Goal: Navigation & Orientation: Find specific page/section

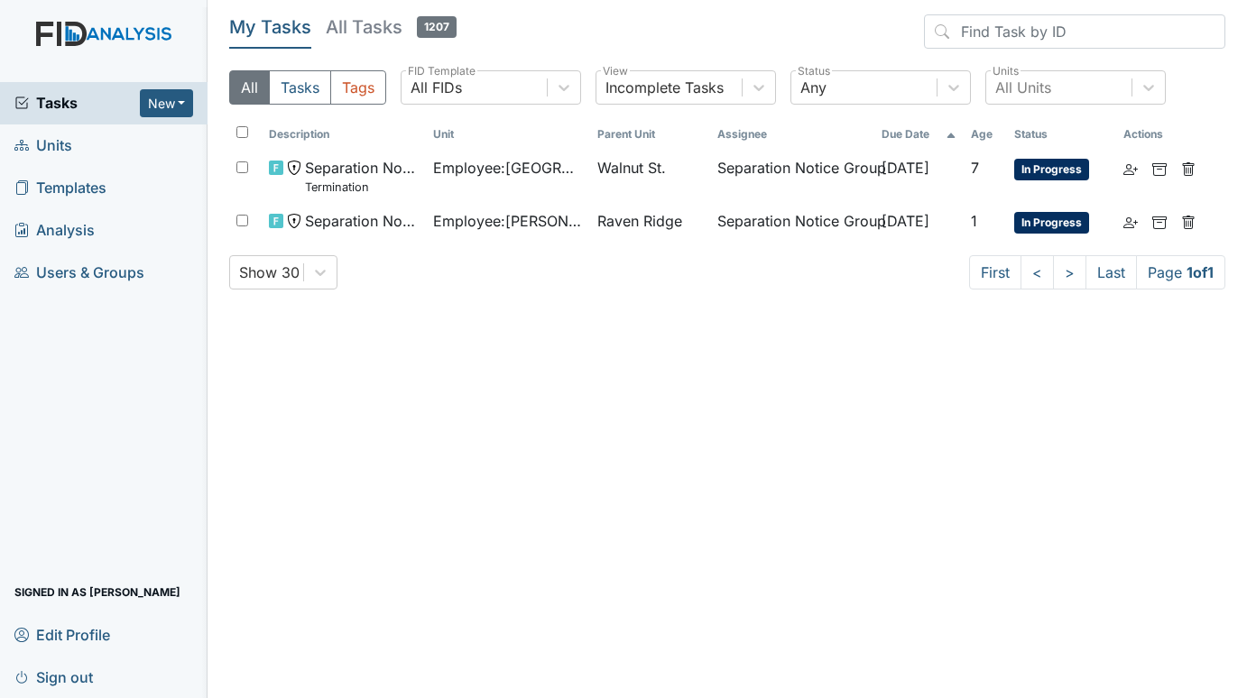
click at [64, 143] on span "Units" at bounding box center [43, 146] width 58 height 28
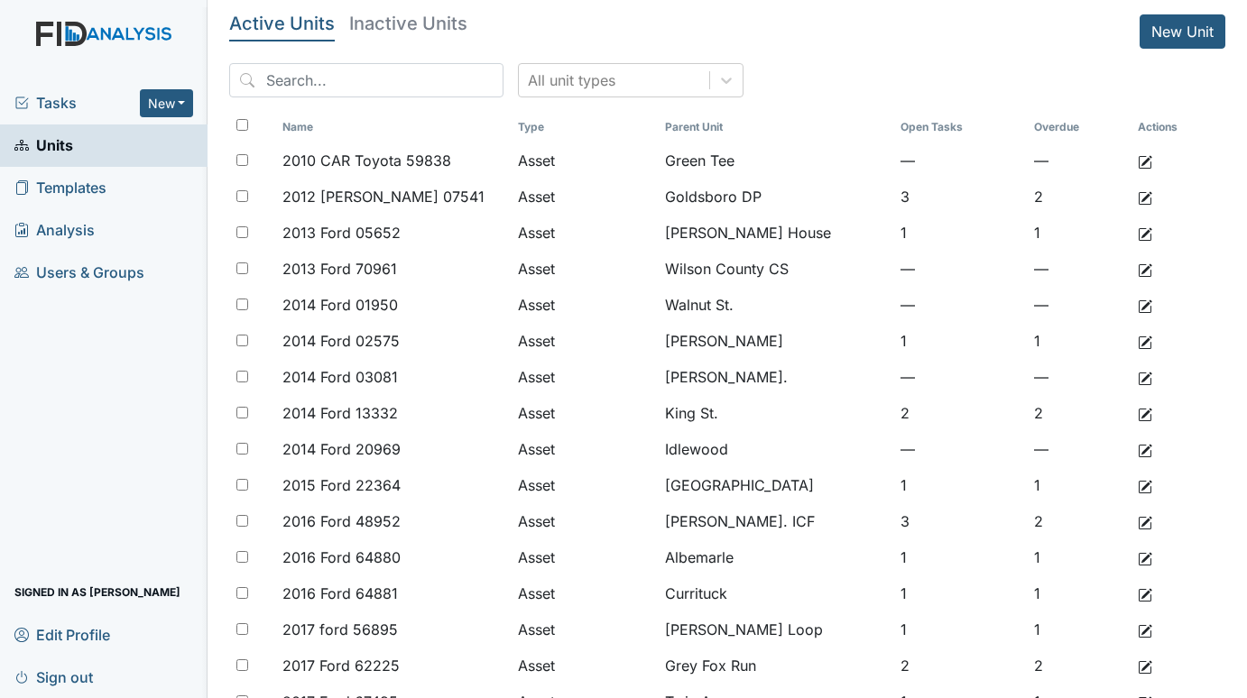
click at [55, 101] on span "Tasks" at bounding box center [76, 103] width 125 height 22
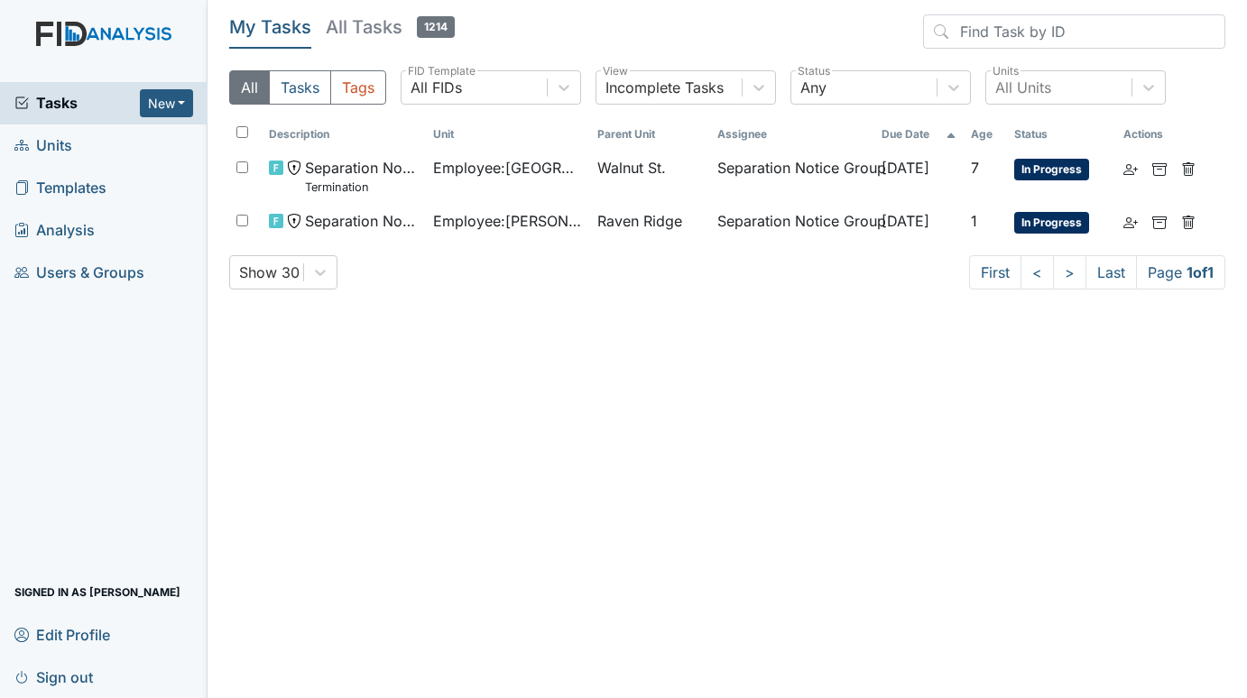
click at [68, 148] on span "Units" at bounding box center [43, 146] width 58 height 28
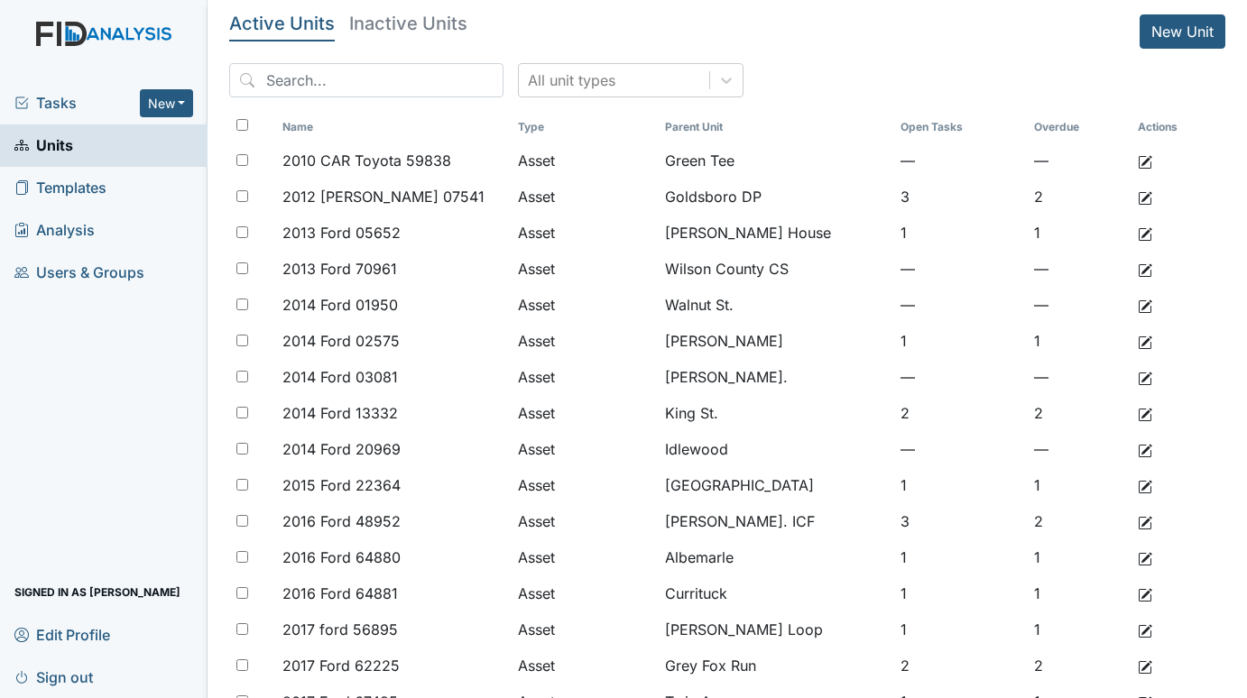
click at [52, 103] on span "Tasks" at bounding box center [76, 103] width 125 height 22
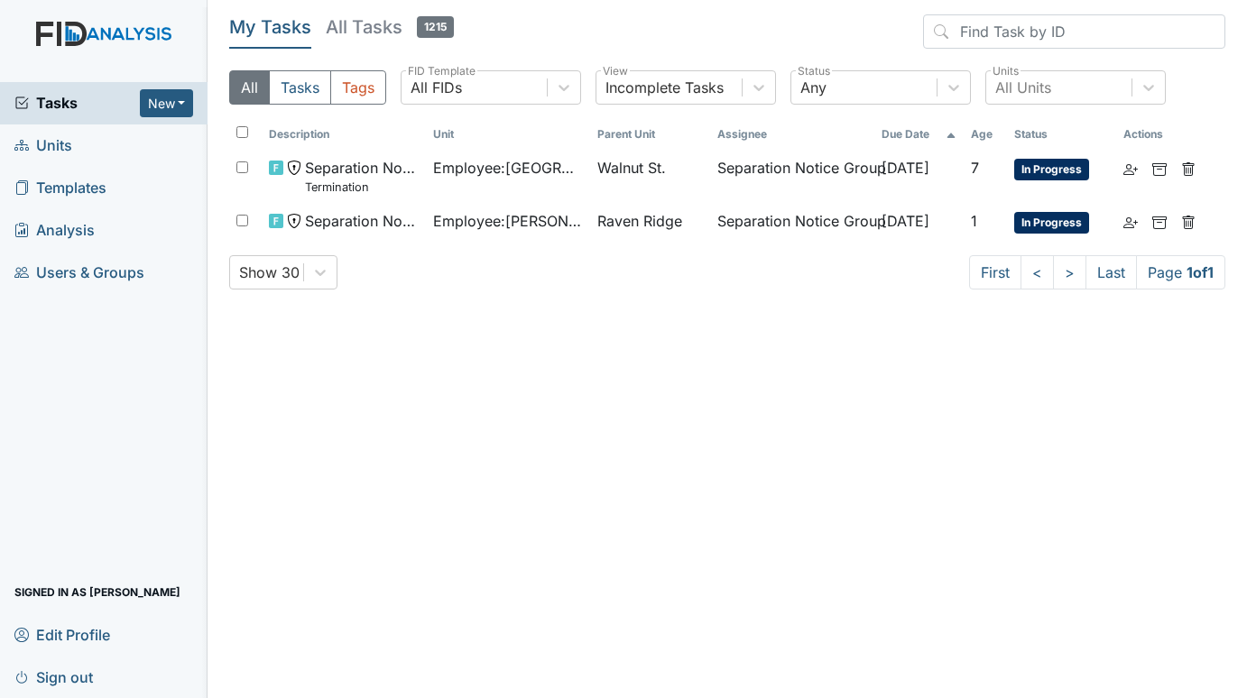
click at [57, 143] on span "Units" at bounding box center [43, 146] width 58 height 28
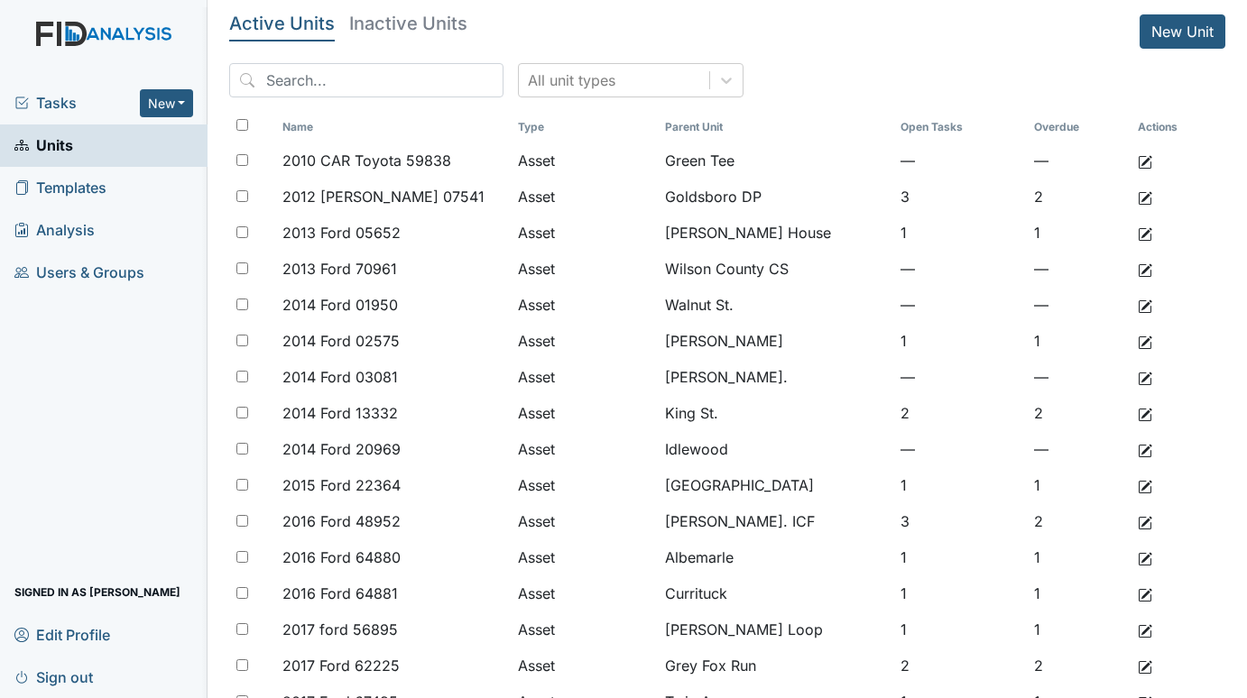
click at [40, 105] on span "Tasks" at bounding box center [76, 103] width 125 height 22
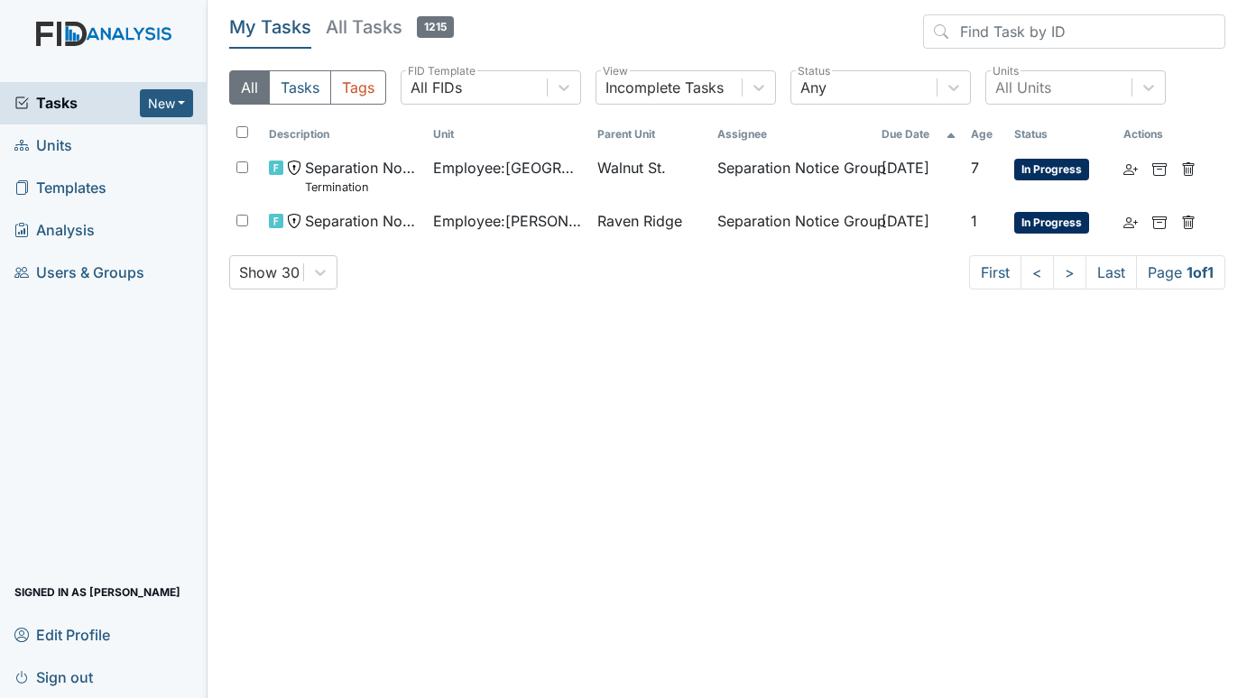
click at [52, 149] on span "Units" at bounding box center [43, 146] width 58 height 28
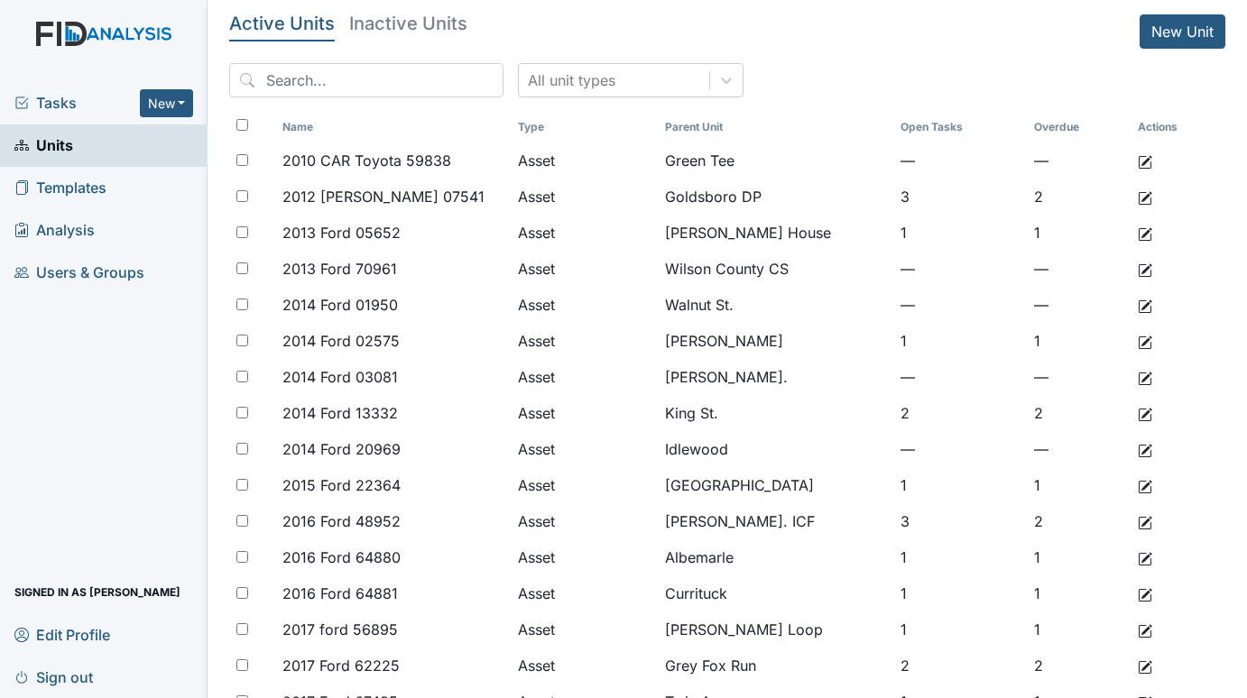
click at [67, 109] on span "Tasks" at bounding box center [76, 103] width 125 height 22
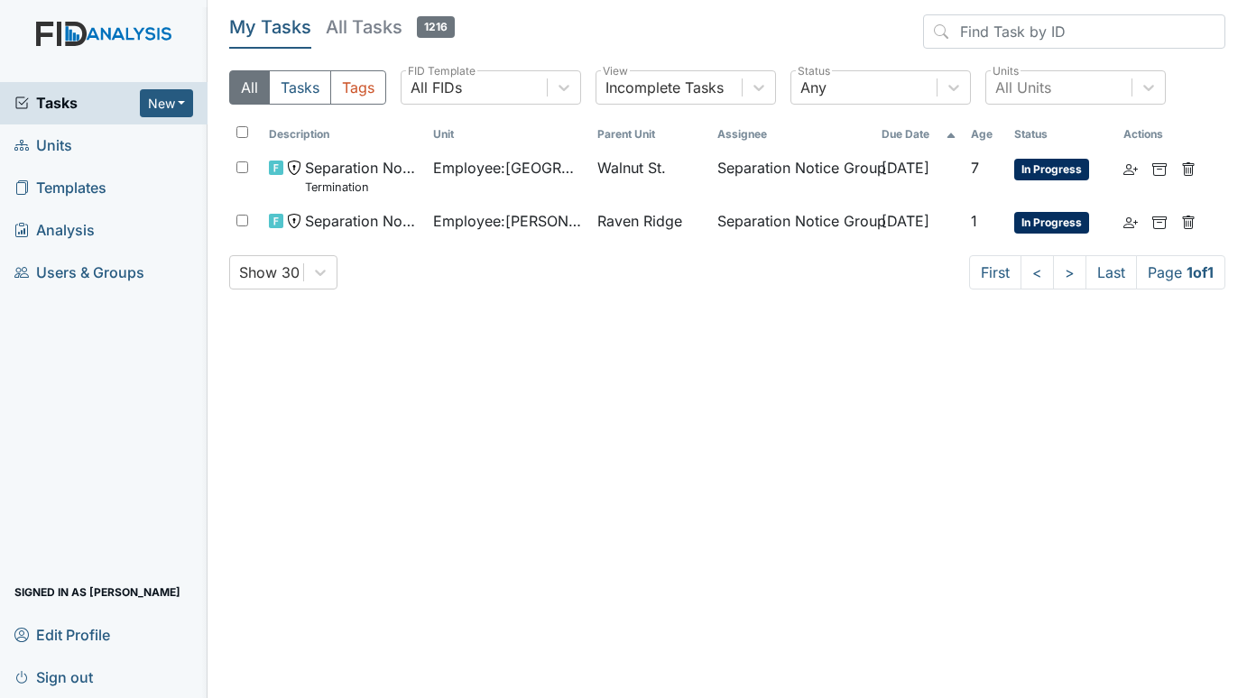
click at [41, 142] on span "Units" at bounding box center [43, 146] width 58 height 28
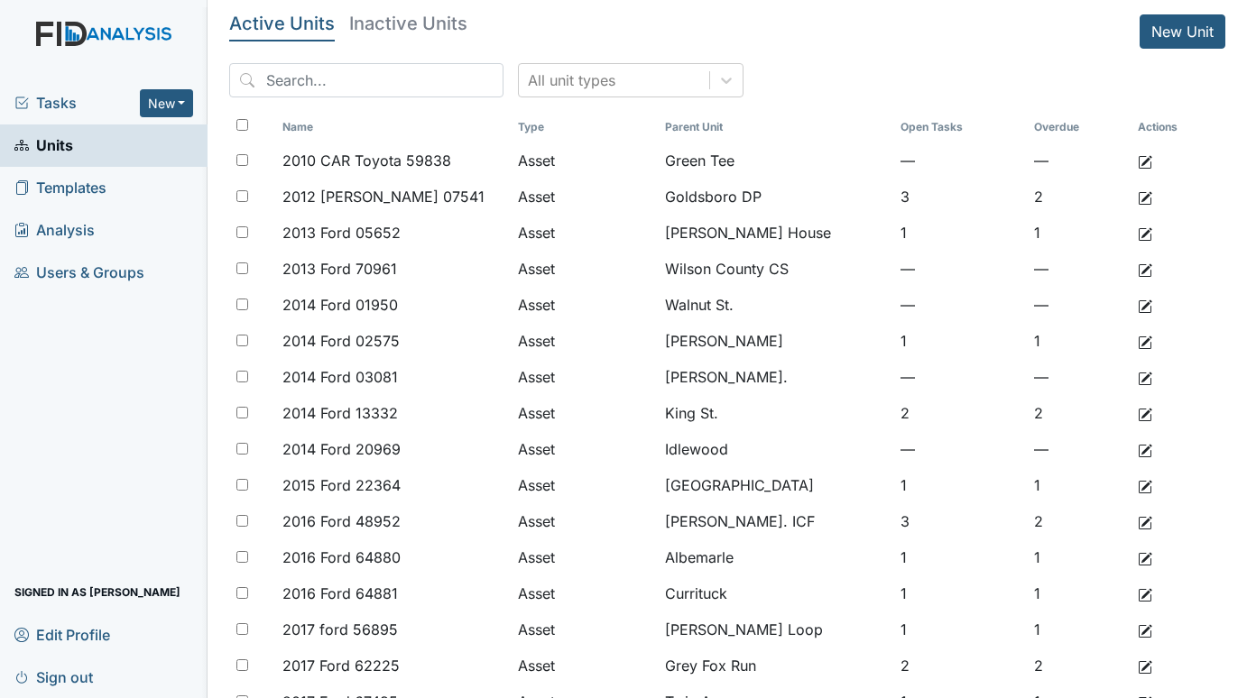
drag, startPoint x: 165, startPoint y: 673, endPoint x: 182, endPoint y: 656, distance: 24.2
click at [165, 673] on link "Sign out" at bounding box center [103, 677] width 207 height 42
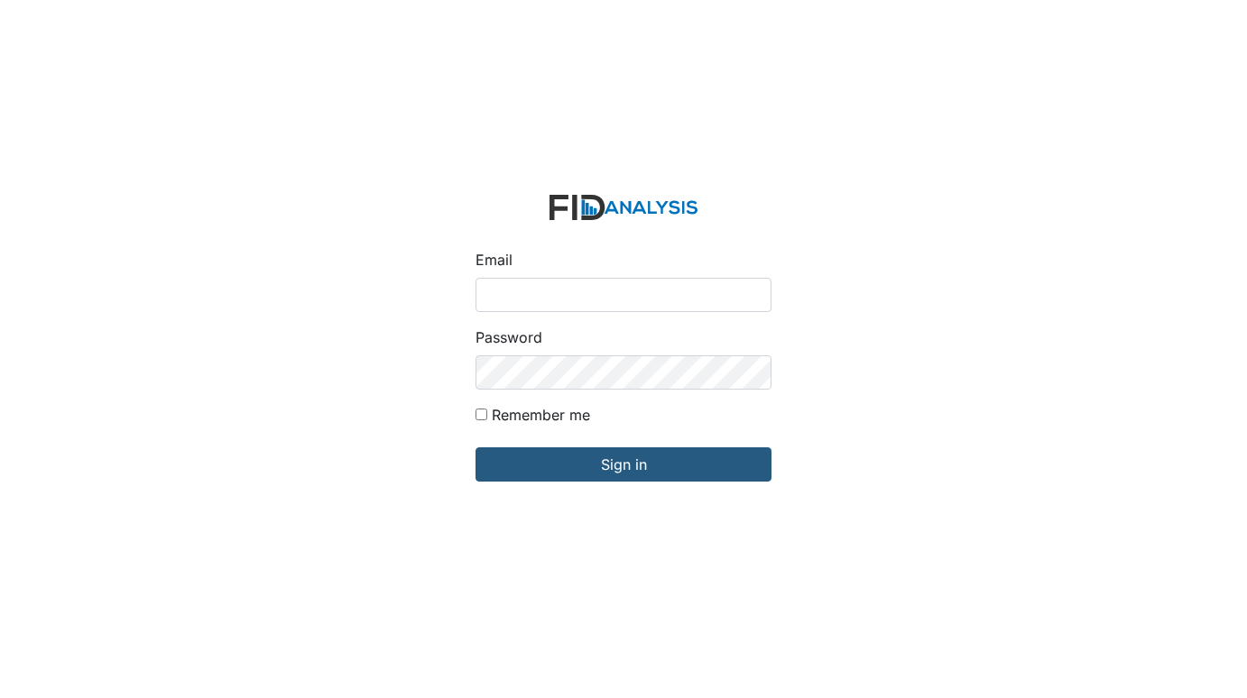
type input "X"
type input "\"
type input "[EMAIL_ADDRESS][DOMAIN_NAME]"
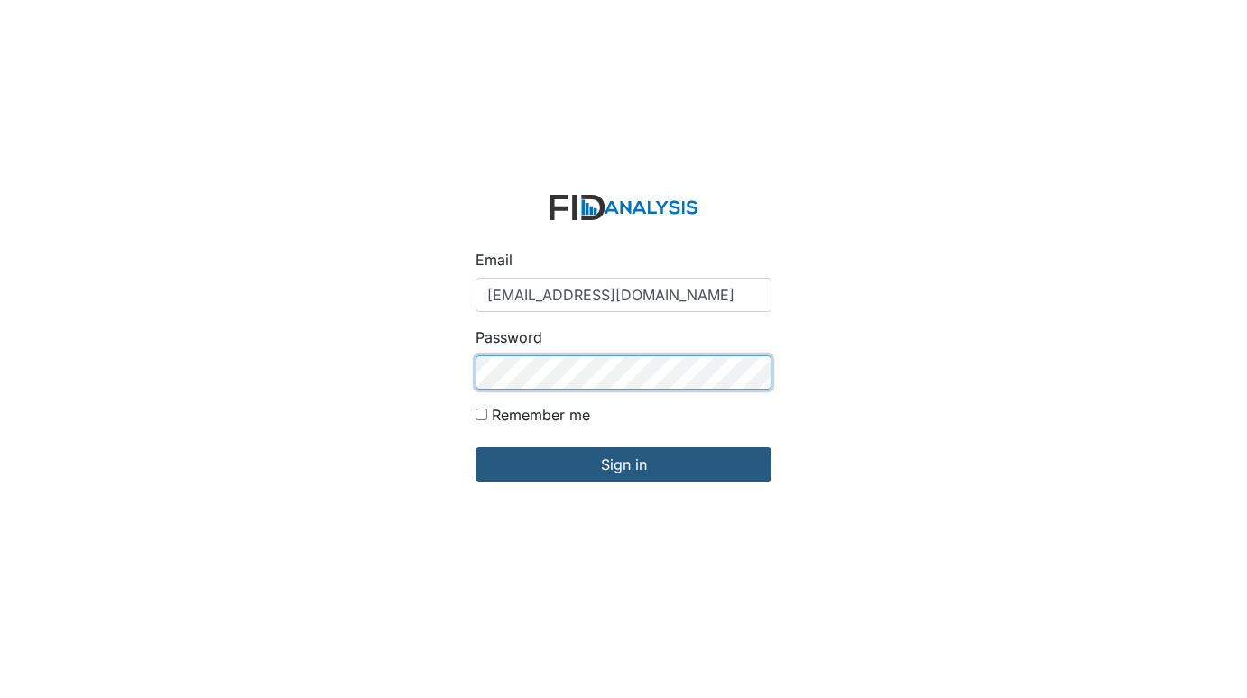
click at [475, 447] on input "Sign in" at bounding box center [623, 464] width 296 height 34
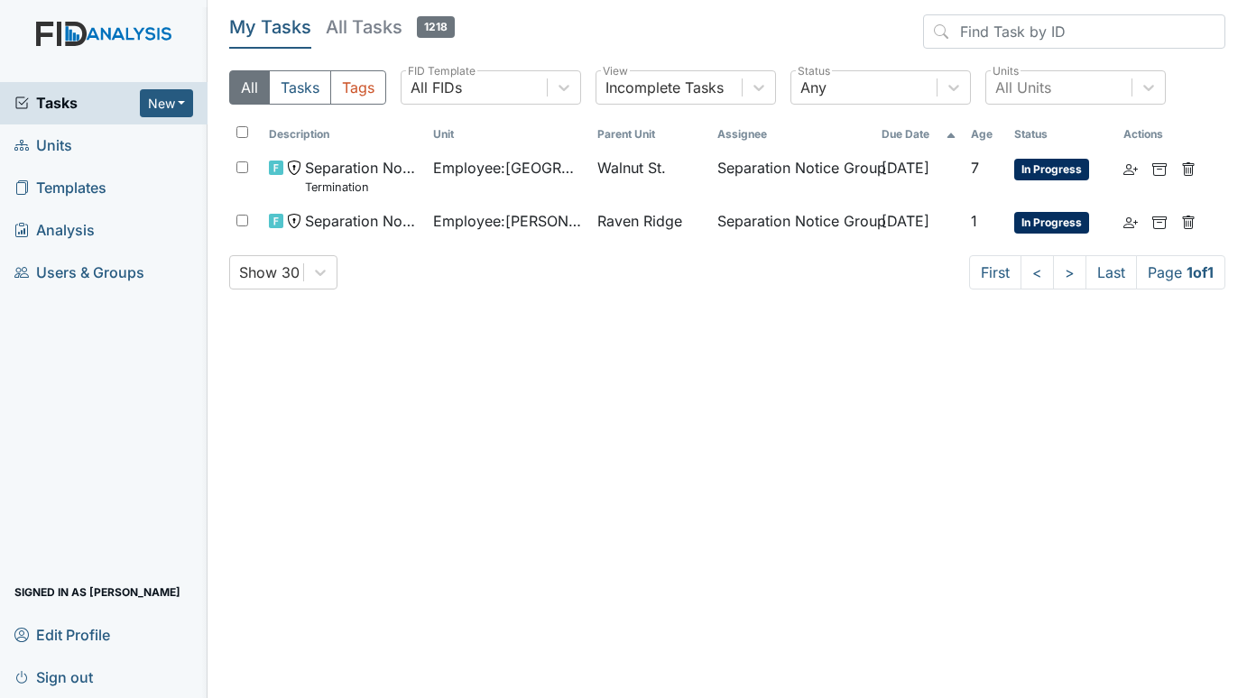
click at [63, 143] on span "Units" at bounding box center [43, 146] width 58 height 28
